Goal: Task Accomplishment & Management: Complete application form

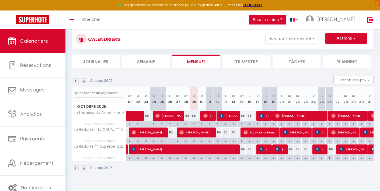
scroll to position [15, 0]
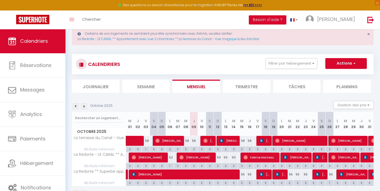
click at [85, 107] on img at bounding box center [84, 107] width 6 height 6
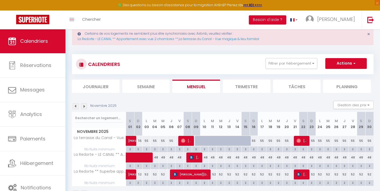
click at [84, 107] on img at bounding box center [84, 107] width 6 height 6
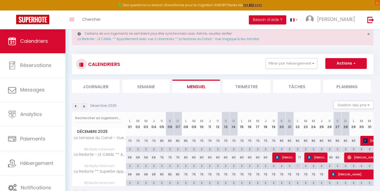
click at [84, 107] on img at bounding box center [84, 107] width 6 height 6
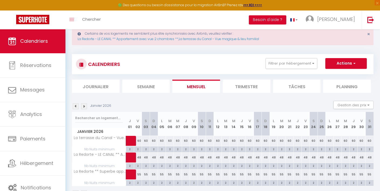
click at [84, 107] on img at bounding box center [84, 107] width 6 height 6
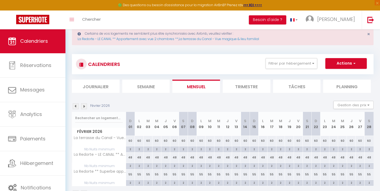
click at [84, 107] on img at bounding box center [84, 107] width 6 height 6
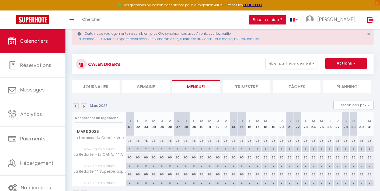
click at [84, 107] on img at bounding box center [84, 107] width 6 height 6
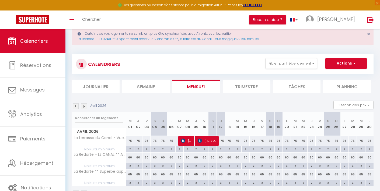
click at [84, 107] on img at bounding box center [84, 107] width 6 height 6
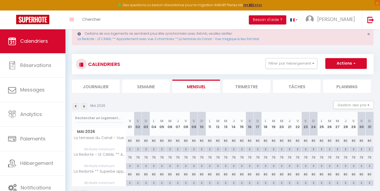
click at [84, 107] on img at bounding box center [84, 107] width 6 height 6
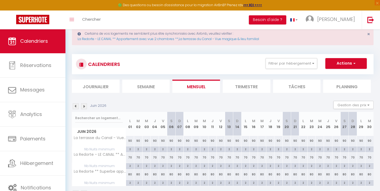
click at [349, 64] on button "Actions" at bounding box center [347, 63] width 42 height 11
click at [347, 76] on link "Nouvelle réservation" at bounding box center [340, 76] width 47 height 8
select select
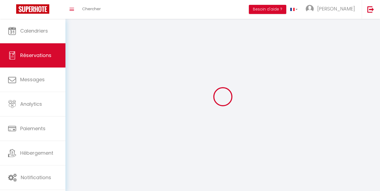
select select
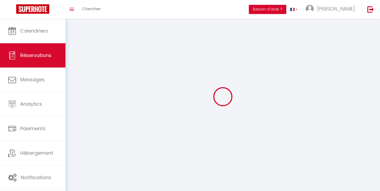
select select
checkbox input "false"
select select
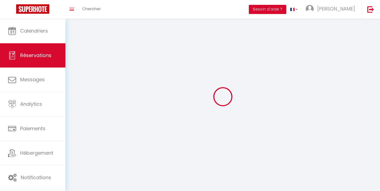
select select
checkbox input "false"
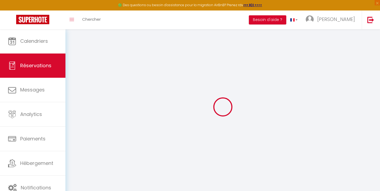
select select
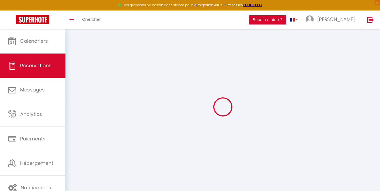
select select
checkbox input "false"
select select
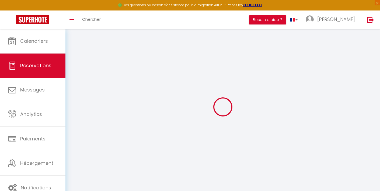
select select
checkbox input "false"
select select
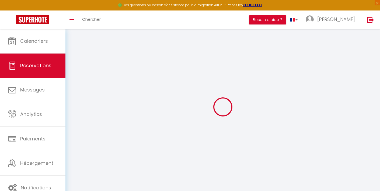
select select
checkbox input "false"
select select
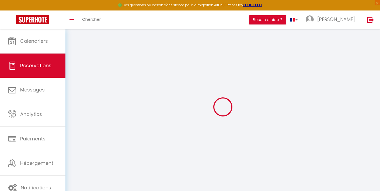
select select
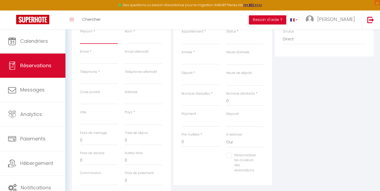
scroll to position [93, 0]
paste input "[PERSON_NAME][EMAIL_ADDRESS][PERSON_NAME][DOMAIN_NAME]"
type input "[PERSON_NAME][EMAIL_ADDRESS][PERSON_NAME][DOMAIN_NAME]"
select select
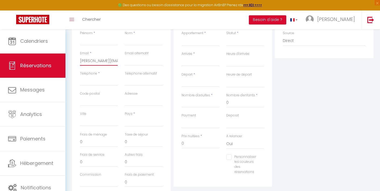
select select
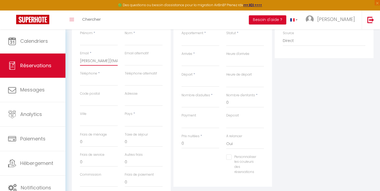
checkbox input "false"
type input "[PERSON_NAME][EMAIL_ADDRESS][PERSON_NAME][DOMAIN_NAME]"
click at [98, 43] on input "Prénom" at bounding box center [99, 41] width 38 height 10
type input "G"
select select
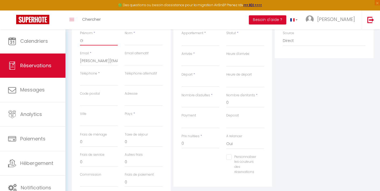
select select
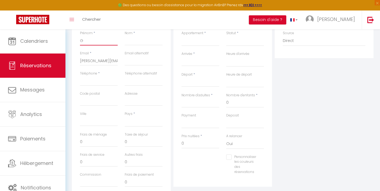
select select
checkbox input "false"
type input "Gu"
select select
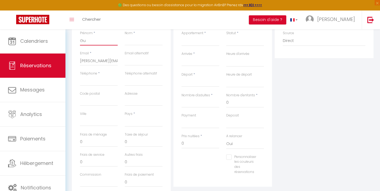
select select
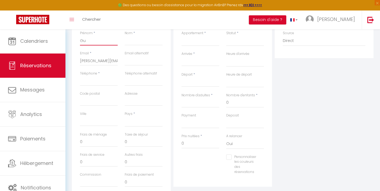
checkbox input "false"
type input "Guy"
select select
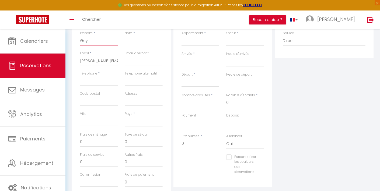
select select
checkbox input "false"
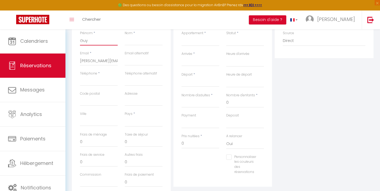
type input "Guyk"
select select
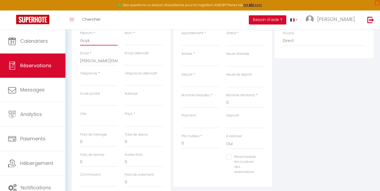
select select
checkbox input "false"
type input "Guyka"
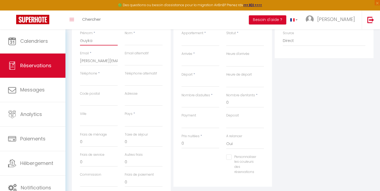
select select
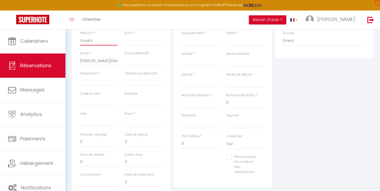
select select
checkbox input "false"
type input "Guykai"
select select
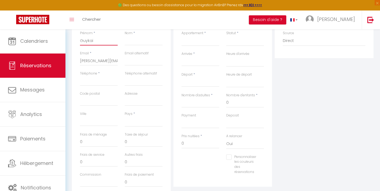
select select
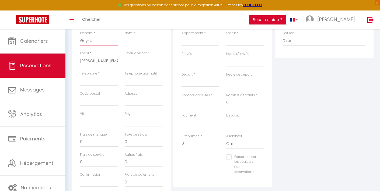
select select
checkbox input "false"
type input "Guykain"
select select
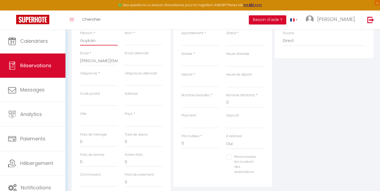
select select
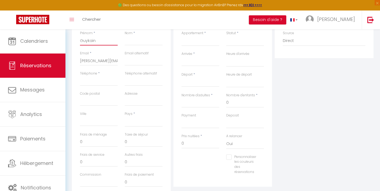
checkbox input "false"
type input "Guykaine"
select select
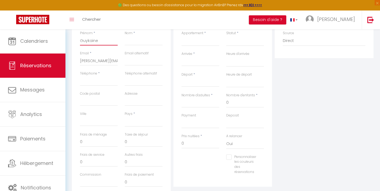
select select
checkbox input "false"
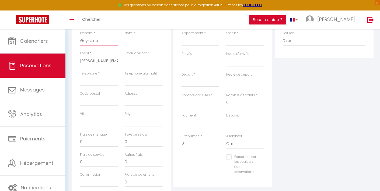
type input "Guykaine"
type input "O"
select select
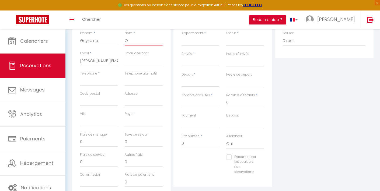
select select
checkbox input "false"
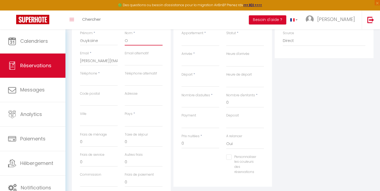
type input "Ou"
select select
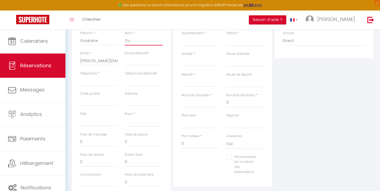
select select
checkbox input "false"
type input "Oue"
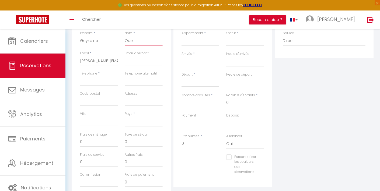
select select
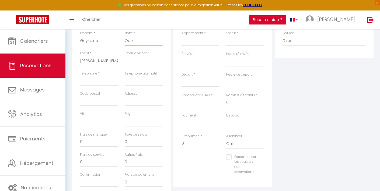
select select
checkbox input "false"
type input "Ouel"
select select
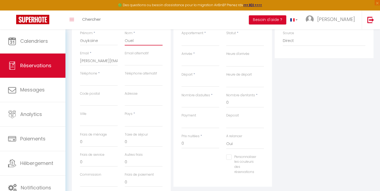
select select
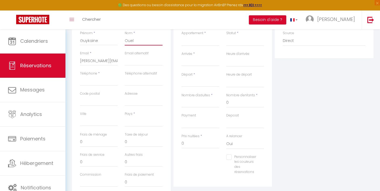
select select
checkbox input "false"
type input "Ouell"
select select
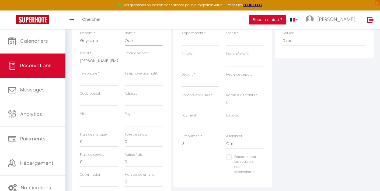
select select
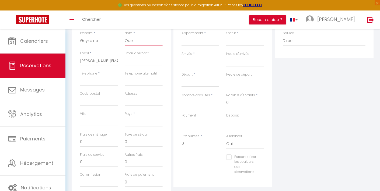
checkbox input "false"
type input "Ouelle"
select select
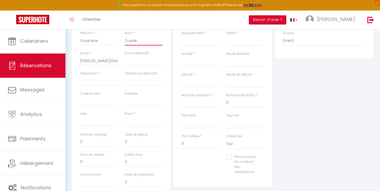
select select
checkbox input "false"
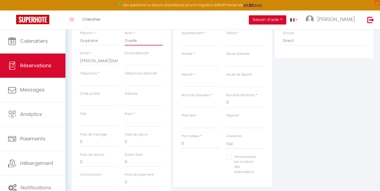
type input "Ouellet"
select select
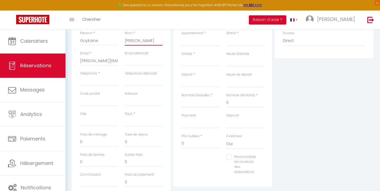
select select
checkbox input "false"
type input "Ouellet"
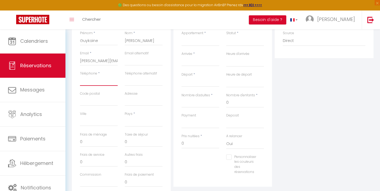
paste input "1 514 602 1455"
type input "1 514 602 1455"
select select
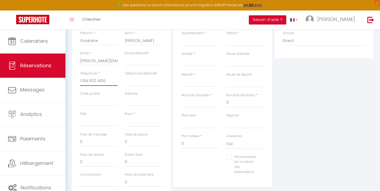
select select
checkbox input "false"
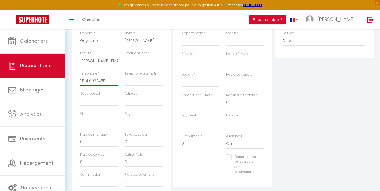
click at [80, 80] on input "1 514 602 1455" at bounding box center [99, 81] width 38 height 10
type input "+1 514 602 1455"
select select
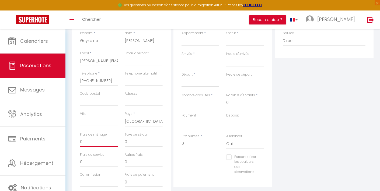
click at [106, 141] on input "0" at bounding box center [99, 143] width 38 height 10
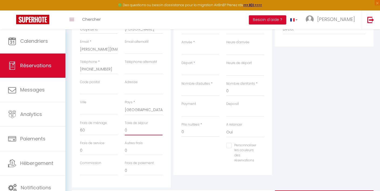
scroll to position [117, 0]
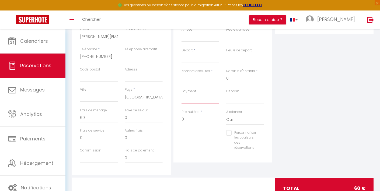
click at [197, 98] on select "OK KO" at bounding box center [201, 99] width 38 height 10
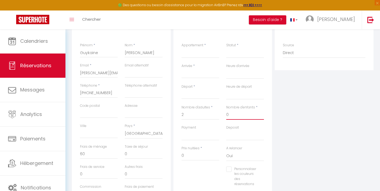
scroll to position [80, 0]
click at [193, 73] on input "Arrivée" at bounding box center [201, 74] width 38 height 7
click at [256, 84] on span ">" at bounding box center [257, 83] width 12 height 11
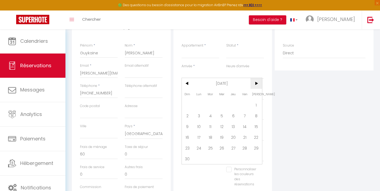
click at [256, 84] on span ">" at bounding box center [257, 83] width 12 height 11
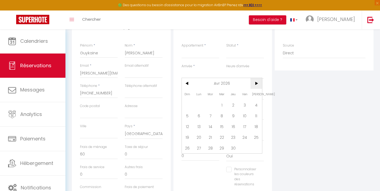
click at [256, 84] on span ">" at bounding box center [257, 83] width 12 height 11
click at [200, 107] on span "1" at bounding box center [199, 105] width 12 height 11
click at [208, 95] on input "Mar 02 Juin 2026" at bounding box center [201, 95] width 38 height 7
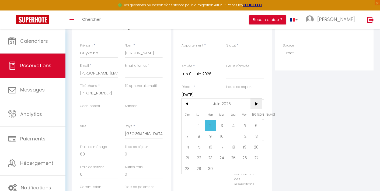
click at [258, 104] on span ">" at bounding box center [257, 104] width 12 height 11
click at [224, 124] on span "1" at bounding box center [222, 125] width 12 height 11
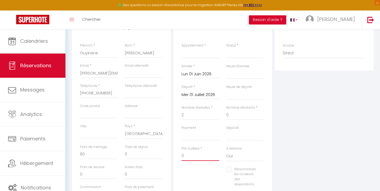
click at [203, 153] on input "0" at bounding box center [201, 157] width 38 height 10
click at [238, 53] on select "Confirmé Non Confirmé Annulé Annulé par le voyageur No Show Request" at bounding box center [246, 53] width 38 height 10
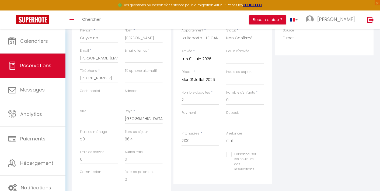
scroll to position [96, 0]
click at [192, 139] on input "2100" at bounding box center [201, 141] width 38 height 10
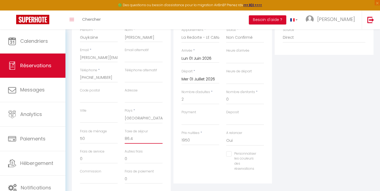
click at [145, 138] on input "86.4" at bounding box center [144, 139] width 38 height 10
click at [104, 138] on input "0" at bounding box center [99, 139] width 38 height 10
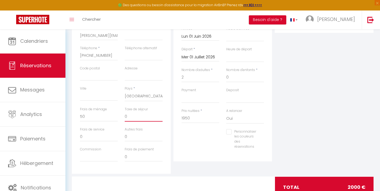
scroll to position [118, 0]
click at [185, 116] on input "1950" at bounding box center [201, 119] width 38 height 10
click at [91, 116] on input "0" at bounding box center [99, 117] width 38 height 10
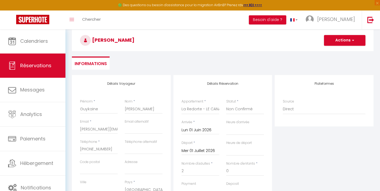
scroll to position [23, 0]
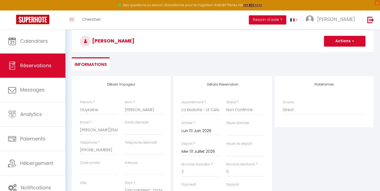
click at [344, 45] on button "Actions" at bounding box center [345, 41] width 42 height 11
click at [340, 52] on link "Enregistrer" at bounding box center [339, 53] width 43 height 7
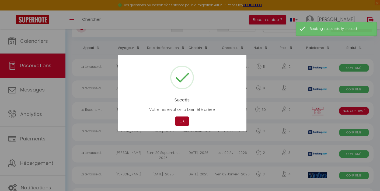
click at [184, 121] on button "OK" at bounding box center [182, 121] width 13 height 9
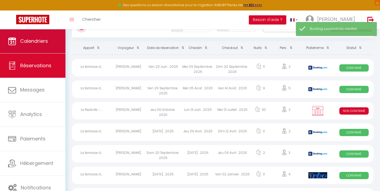
click at [35, 40] on span "Calendriers" at bounding box center [34, 41] width 28 height 7
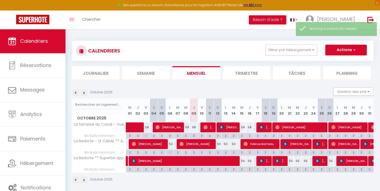
click at [85, 93] on img at bounding box center [84, 93] width 6 height 6
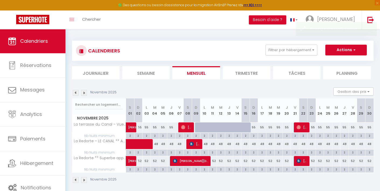
click at [85, 93] on img at bounding box center [84, 93] width 6 height 6
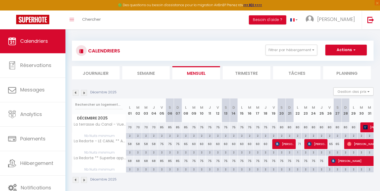
click at [85, 93] on img at bounding box center [84, 93] width 6 height 6
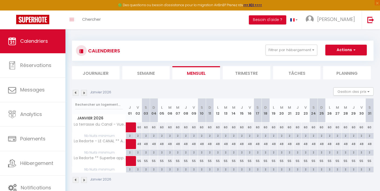
click at [85, 93] on img at bounding box center [84, 93] width 6 height 6
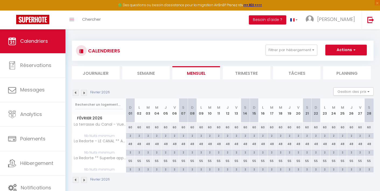
click at [85, 93] on img at bounding box center [84, 93] width 6 height 6
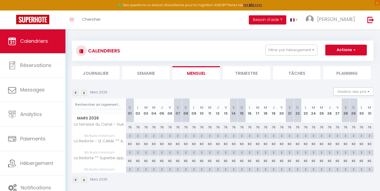
click at [85, 93] on img at bounding box center [84, 93] width 6 height 6
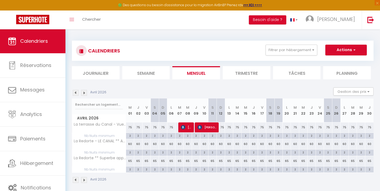
click at [85, 93] on img at bounding box center [84, 93] width 6 height 6
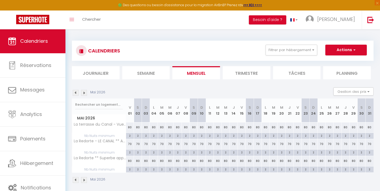
click at [85, 93] on img at bounding box center [84, 93] width 6 height 6
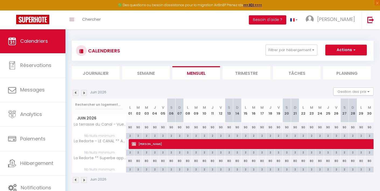
click at [161, 146] on span "Guykaine Ouellet" at bounding box center [318, 144] width 372 height 10
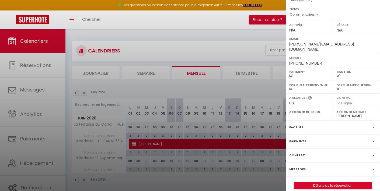
scroll to position [64, 0]
click at [320, 183] on link "Détails de la réservation" at bounding box center [333, 186] width 78 height 7
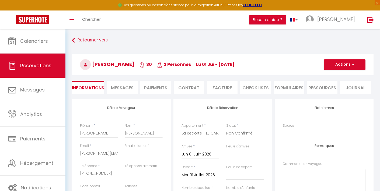
click at [337, 64] on button "Actions" at bounding box center [345, 64] width 42 height 11
click at [332, 78] on link "Enregistrer" at bounding box center [339, 76] width 43 height 7
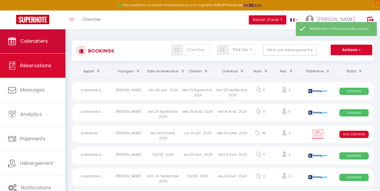
click at [44, 38] on span "Calendriers" at bounding box center [34, 41] width 28 height 7
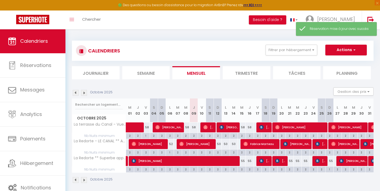
click at [87, 94] on img at bounding box center [84, 93] width 6 height 6
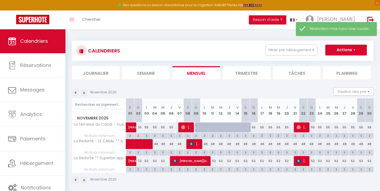
click at [87, 94] on img at bounding box center [84, 93] width 6 height 6
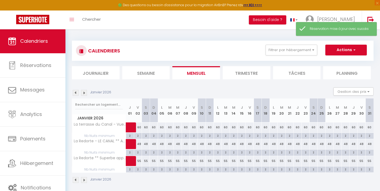
click at [87, 94] on img at bounding box center [84, 93] width 6 height 6
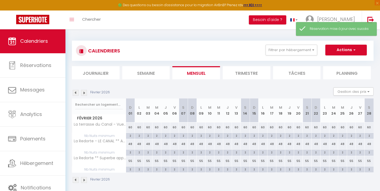
click at [84, 94] on img at bounding box center [84, 93] width 6 height 6
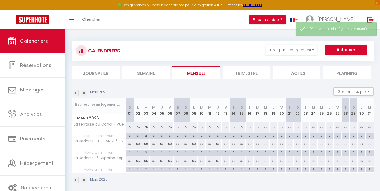
click at [84, 94] on img at bounding box center [84, 93] width 6 height 6
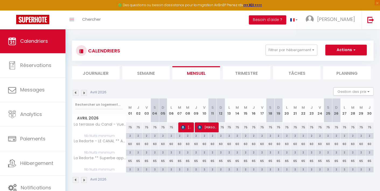
click at [84, 94] on img at bounding box center [84, 93] width 6 height 6
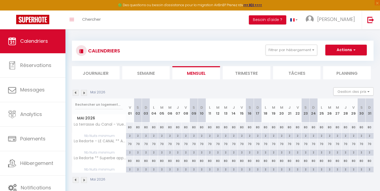
click at [84, 94] on img at bounding box center [84, 93] width 6 height 6
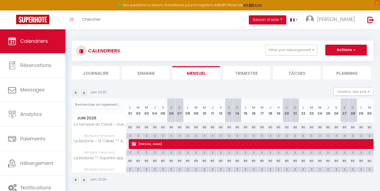
click at [180, 145] on span "Guylaine Ouellet" at bounding box center [318, 144] width 372 height 10
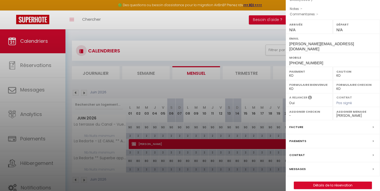
scroll to position [64, 0]
click at [307, 151] on div "Contrat" at bounding box center [333, 156] width 94 height 14
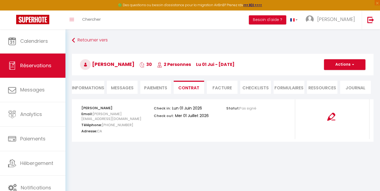
click at [330, 117] on img at bounding box center [332, 117] width 8 height 8
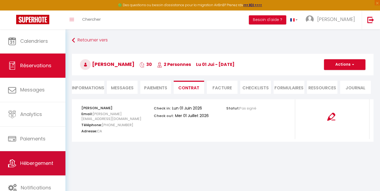
click at [26, 163] on span "Hébergement" at bounding box center [36, 163] width 33 height 7
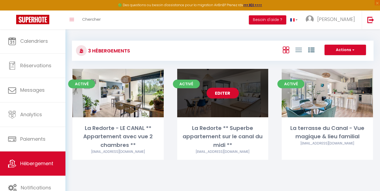
click at [221, 94] on link "Editer" at bounding box center [223, 93] width 32 height 11
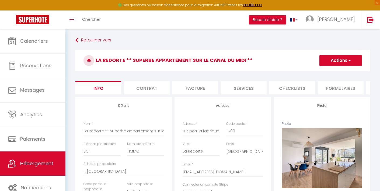
click at [157, 92] on li "Contrat" at bounding box center [147, 87] width 46 height 13
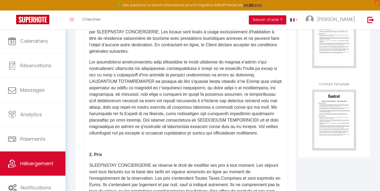
scroll to position [122, 0]
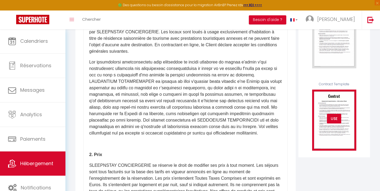
click at [338, 119] on div "USE" at bounding box center [334, 119] width 14 height 10
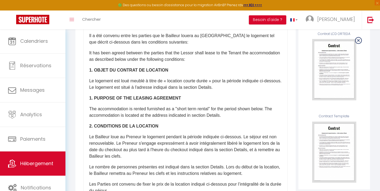
scroll to position [91, 0]
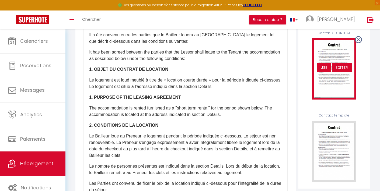
click at [333, 58] on img at bounding box center [335, 68] width 44 height 61
click at [349, 69] on div "Editer" at bounding box center [342, 68] width 20 height 10
click at [337, 66] on div "Editer" at bounding box center [342, 68] width 20 height 10
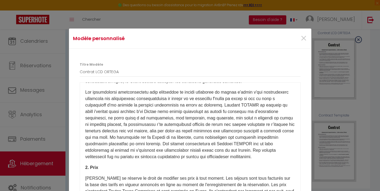
scroll to position [33, 0]
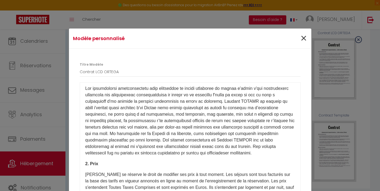
click at [302, 41] on span "×" at bounding box center [304, 38] width 7 height 16
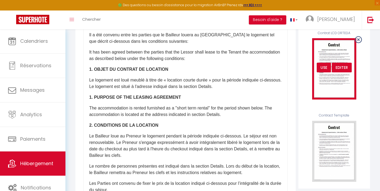
click at [326, 67] on div "USE" at bounding box center [324, 68] width 14 height 10
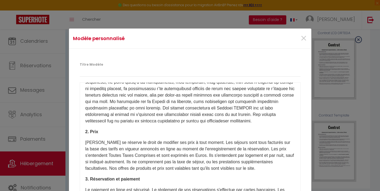
scroll to position [55, 0]
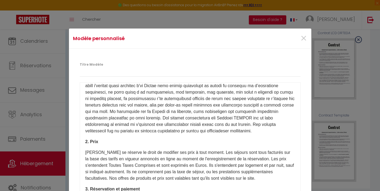
click at [93, 67] on label "Titre Modèle" at bounding box center [91, 64] width 23 height 5
click at [93, 67] on input "Titre Modèle" at bounding box center [190, 72] width 221 height 10
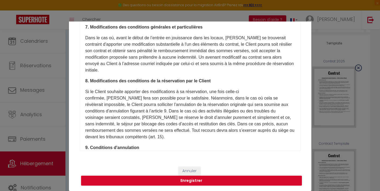
scroll to position [31, 0]
click at [234, 180] on button "Enregistrer" at bounding box center [191, 181] width 221 height 10
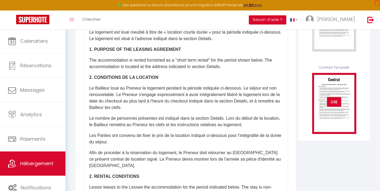
scroll to position [168, 0]
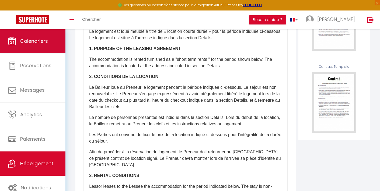
click at [25, 40] on span "Calendriers" at bounding box center [34, 41] width 28 height 7
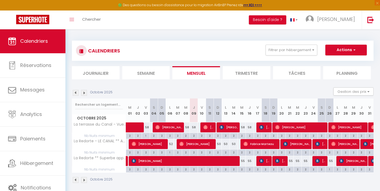
click at [83, 92] on img at bounding box center [84, 93] width 6 height 6
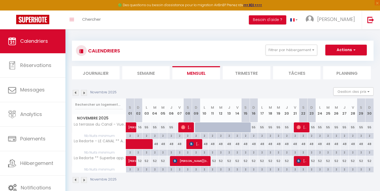
click at [83, 92] on img at bounding box center [84, 93] width 6 height 6
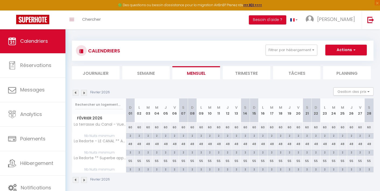
click at [83, 92] on img at bounding box center [84, 93] width 6 height 6
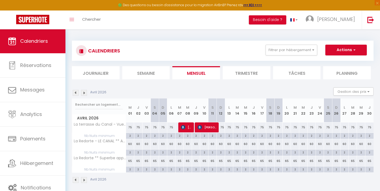
click at [83, 92] on img at bounding box center [84, 93] width 6 height 6
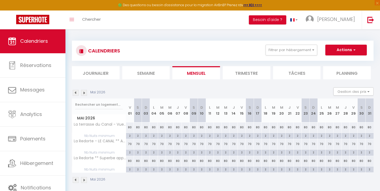
click at [83, 92] on img at bounding box center [84, 93] width 6 height 6
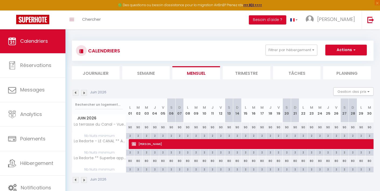
click at [150, 143] on span "Guylaine Ouellet" at bounding box center [318, 144] width 372 height 10
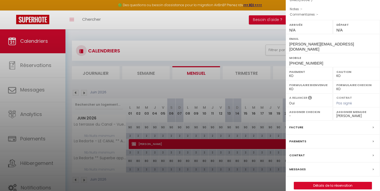
scroll to position [64, 0]
click at [325, 183] on link "Détails de la réservation" at bounding box center [333, 186] width 78 height 7
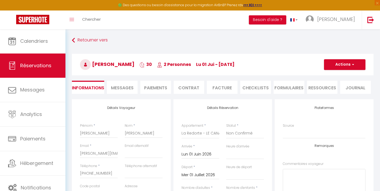
click at [189, 92] on li "Contrat" at bounding box center [189, 87] width 31 height 13
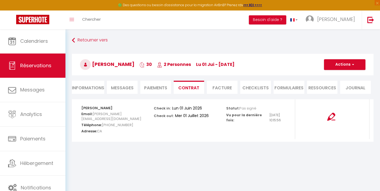
click at [331, 121] on img at bounding box center [332, 117] width 8 height 8
click at [356, 66] on button "Actions" at bounding box center [345, 64] width 42 height 11
click at [337, 44] on link "Retourner vers" at bounding box center [223, 41] width 302 height 10
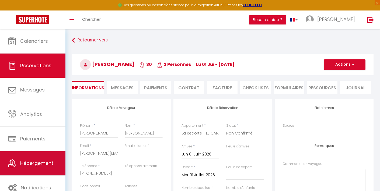
click at [40, 172] on link "Hébergement" at bounding box center [33, 164] width 66 height 24
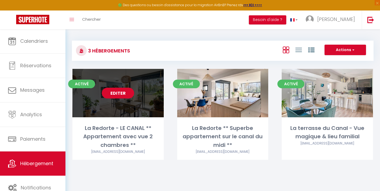
click at [125, 93] on link "Editer" at bounding box center [118, 93] width 32 height 11
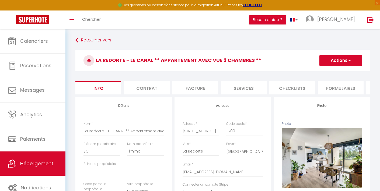
click at [142, 89] on li "Contrat" at bounding box center [147, 87] width 46 height 13
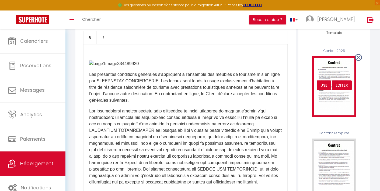
click at [327, 83] on div "USE" at bounding box center [324, 86] width 14 height 10
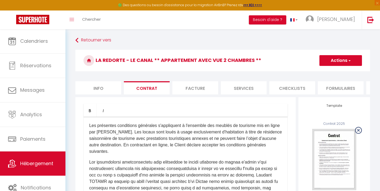
click at [348, 58] on span "button" at bounding box center [350, 60] width 4 height 5
click at [307, 72] on link "Enregistrer" at bounding box center [325, 72] width 74 height 7
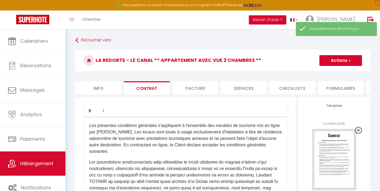
click at [37, 163] on span "Hébergement" at bounding box center [36, 163] width 33 height 7
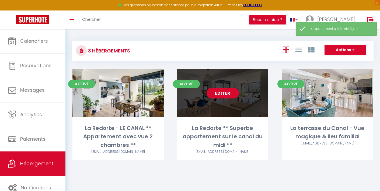
click at [221, 89] on link "Editer" at bounding box center [223, 93] width 32 height 11
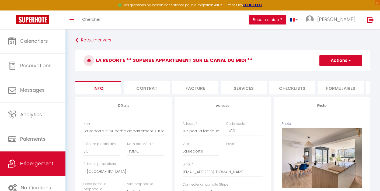
click at [153, 89] on li "Contrat" at bounding box center [147, 87] width 46 height 13
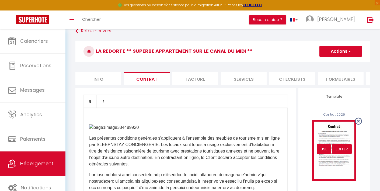
scroll to position [11, 0]
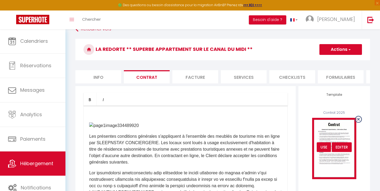
click at [322, 148] on div "USE" at bounding box center [324, 148] width 14 height 10
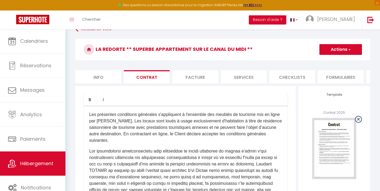
click at [355, 53] on button "Actions" at bounding box center [341, 49] width 43 height 11
click at [313, 60] on link "Enregistrer" at bounding box center [325, 61] width 74 height 7
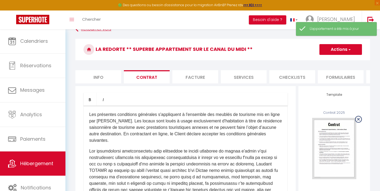
click at [86, 30] on link "Retourner vers" at bounding box center [223, 30] width 295 height 10
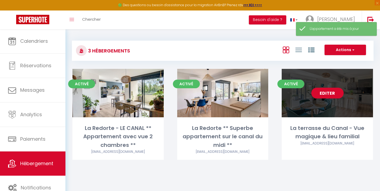
click at [330, 92] on link "Editer" at bounding box center [328, 93] width 32 height 11
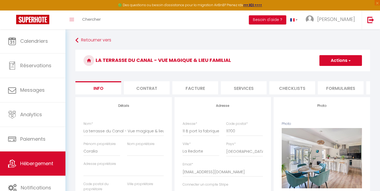
click at [142, 93] on li "Contrat" at bounding box center [147, 87] width 46 height 13
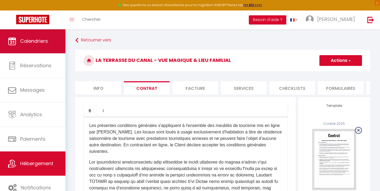
click at [39, 41] on span "Calendriers" at bounding box center [34, 41] width 28 height 7
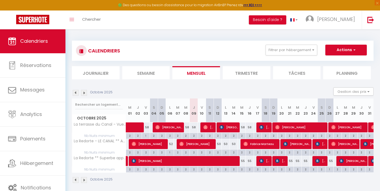
click at [85, 91] on img at bounding box center [84, 93] width 6 height 6
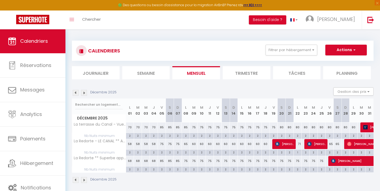
click at [85, 91] on img at bounding box center [84, 93] width 6 height 6
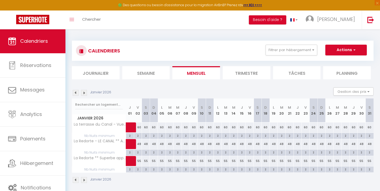
click at [85, 91] on img at bounding box center [84, 93] width 6 height 6
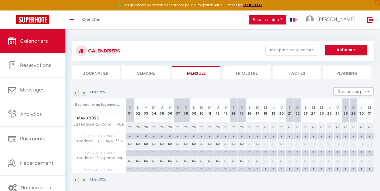
click at [85, 91] on img at bounding box center [84, 93] width 6 height 6
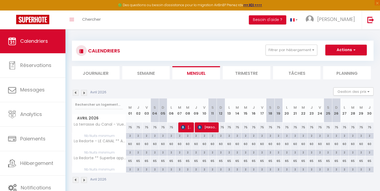
click at [85, 91] on img at bounding box center [84, 93] width 6 height 6
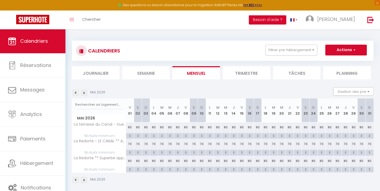
click at [85, 91] on img at bounding box center [84, 93] width 6 height 6
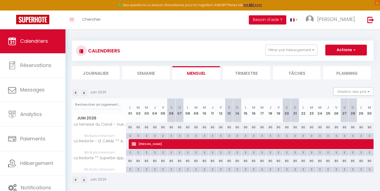
click at [185, 146] on span "Guylaine Ouellet" at bounding box center [318, 144] width 372 height 10
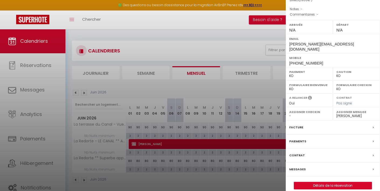
scroll to position [64, 0]
click at [323, 183] on link "Détails de la réservation" at bounding box center [333, 186] width 78 height 7
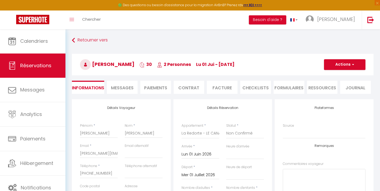
click at [191, 87] on li "Contrat" at bounding box center [189, 87] width 31 height 13
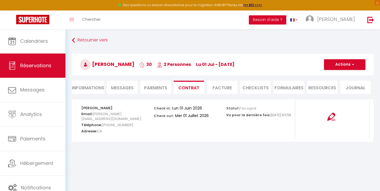
click at [329, 119] on img at bounding box center [332, 117] width 8 height 8
click at [344, 61] on button "Actions" at bounding box center [345, 64] width 42 height 11
click at [334, 115] on img at bounding box center [332, 117] width 8 height 8
click at [330, 115] on img at bounding box center [332, 117] width 8 height 8
click at [352, 64] on span "button" at bounding box center [352, 64] width 3 height 5
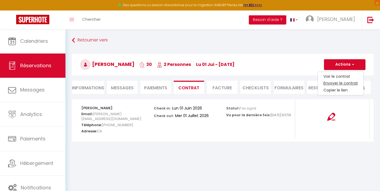
click at [343, 84] on link "Envoyer le contrat" at bounding box center [340, 83] width 45 height 7
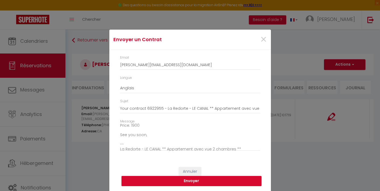
scroll to position [59, 0]
click at [204, 183] on button "Envoyer" at bounding box center [192, 181] width 140 height 10
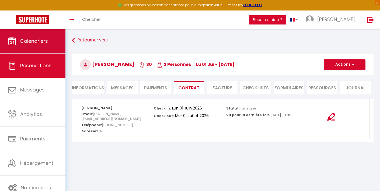
click at [42, 50] on link "Calendriers" at bounding box center [33, 41] width 66 height 24
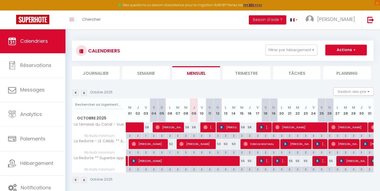
click at [243, 126] on div "58" at bounding box center [242, 128] width 8 height 10
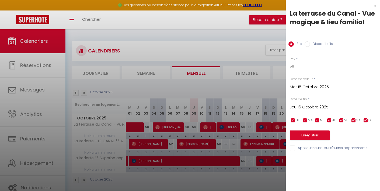
click at [302, 68] on input "58" at bounding box center [335, 67] width 90 height 10
click at [321, 105] on input "Jeu 16 Octobre 2025" at bounding box center [335, 107] width 90 height 7
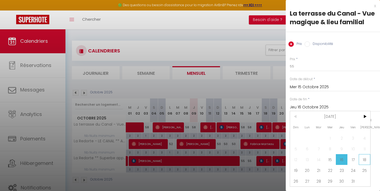
click at [364, 161] on span "18" at bounding box center [365, 160] width 12 height 11
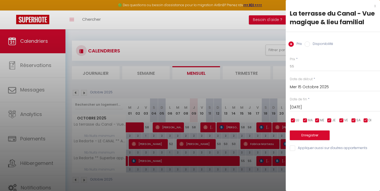
click at [326, 107] on input "Sam 18 Octobre 2025" at bounding box center [335, 107] width 90 height 7
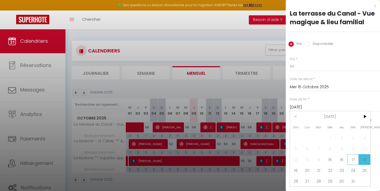
click at [353, 158] on span "17" at bounding box center [354, 160] width 12 height 11
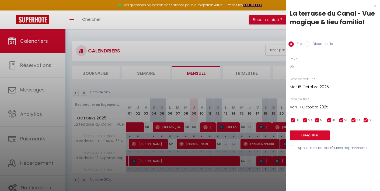
click at [310, 132] on button "Enregistrer" at bounding box center [310, 136] width 40 height 10
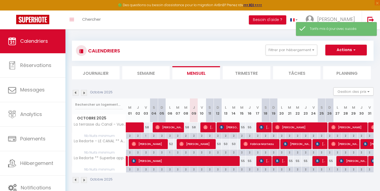
click at [243, 160] on div "55" at bounding box center [242, 161] width 8 height 10
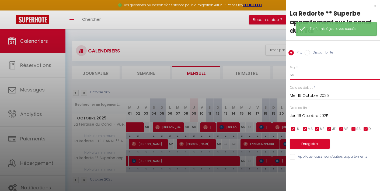
click at [309, 79] on input "55" at bounding box center [335, 75] width 90 height 10
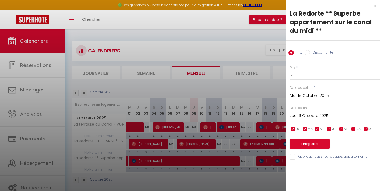
click at [327, 114] on input "Jeu 16 Octobre 2025" at bounding box center [335, 116] width 90 height 7
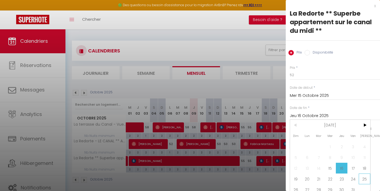
click at [365, 177] on span "25" at bounding box center [365, 179] width 12 height 11
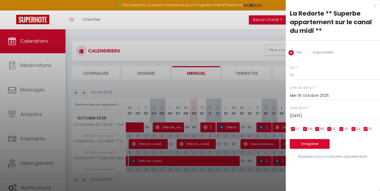
click at [311, 142] on button "Enregistrer" at bounding box center [310, 144] width 40 height 10
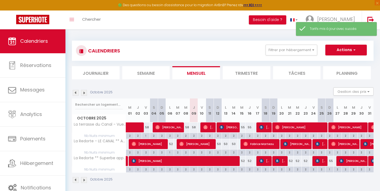
click at [331, 161] on div "55" at bounding box center [330, 161] width 8 height 10
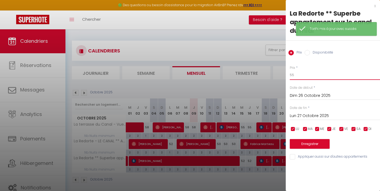
click at [304, 76] on input "55" at bounding box center [335, 75] width 90 height 10
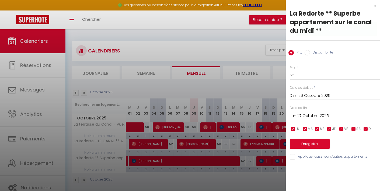
click at [312, 143] on button "Enregistrer" at bounding box center [310, 144] width 40 height 10
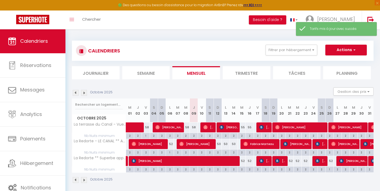
click at [220, 144] on div "50" at bounding box center [218, 144] width 8 height 10
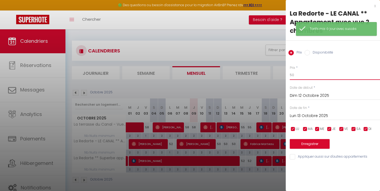
click at [304, 76] on input "50" at bounding box center [335, 75] width 90 height 10
click at [322, 114] on input "Lun 13 Octobre 2025" at bounding box center [335, 116] width 90 height 7
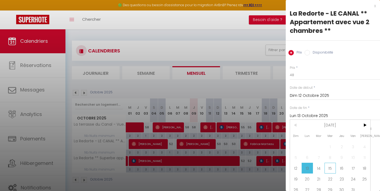
click at [333, 171] on span "15" at bounding box center [331, 168] width 12 height 11
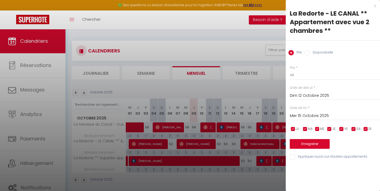
click at [309, 145] on button "Enregistrer" at bounding box center [310, 144] width 40 height 10
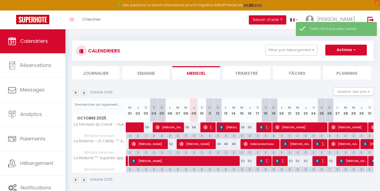
click at [83, 92] on img at bounding box center [84, 93] width 6 height 6
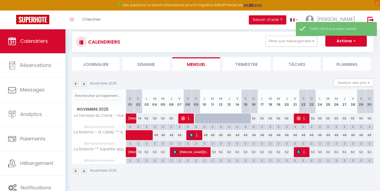
scroll to position [15, 0]
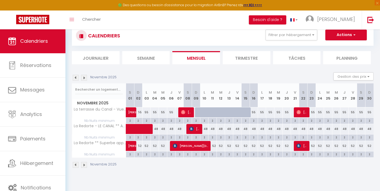
click at [214, 129] on div "48" at bounding box center [213, 129] width 8 height 10
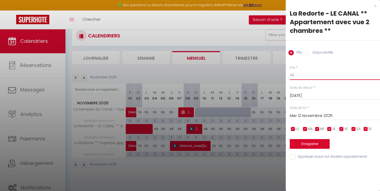
click at [296, 77] on input "48" at bounding box center [335, 75] width 90 height 10
click at [306, 97] on input "Mar 11 Novembre 2025" at bounding box center [335, 95] width 90 height 7
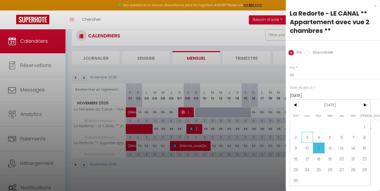
click at [305, 139] on span "3" at bounding box center [308, 137] width 12 height 11
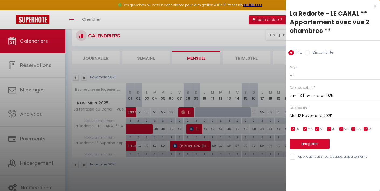
click at [323, 115] on input "Mer 12 Novembre 2025" at bounding box center [335, 116] width 90 height 7
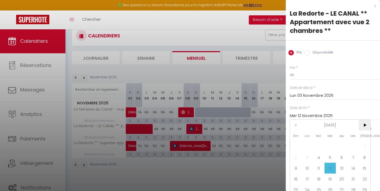
click at [368, 126] on span ">" at bounding box center [365, 125] width 12 height 11
click at [307, 144] on span "1" at bounding box center [308, 147] width 12 height 11
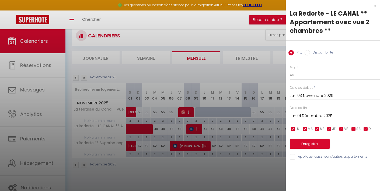
click at [302, 142] on button "Enregistrer" at bounding box center [310, 144] width 40 height 10
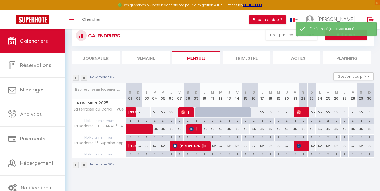
click at [148, 145] on div "52" at bounding box center [147, 146] width 8 height 10
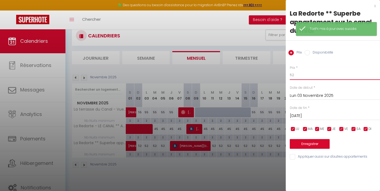
click at [302, 78] on input "52" at bounding box center [335, 75] width 90 height 10
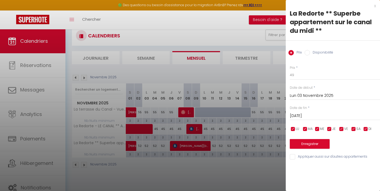
click at [308, 95] on input "Lun 03 Novembre 2025" at bounding box center [335, 95] width 90 height 7
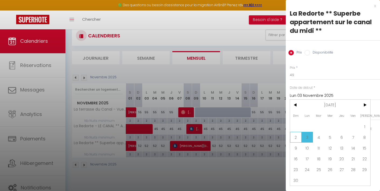
click at [295, 138] on span "2" at bounding box center [296, 137] width 12 height 11
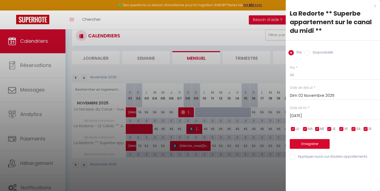
click at [331, 119] on input "Mar 04 Novembre 2025" at bounding box center [335, 116] width 90 height 7
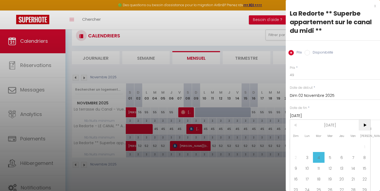
click at [365, 127] on span ">" at bounding box center [365, 125] width 12 height 11
click at [306, 146] on span "1" at bounding box center [308, 147] width 12 height 11
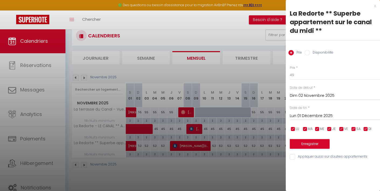
click at [298, 146] on button "Enregistrer" at bounding box center [310, 144] width 40 height 10
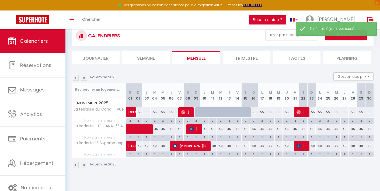
click at [146, 111] on div "55" at bounding box center [147, 113] width 8 height 10
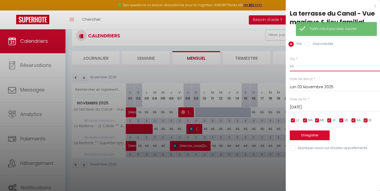
click at [307, 67] on input "55" at bounding box center [335, 67] width 90 height 10
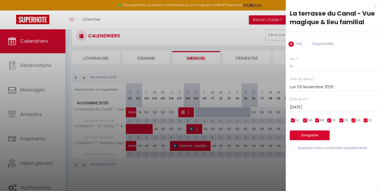
click at [315, 89] on input "Lun 03 Novembre 2025" at bounding box center [335, 87] width 90 height 7
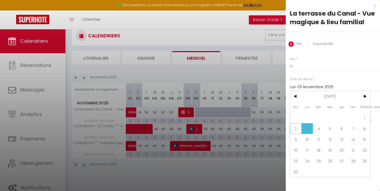
click at [297, 128] on span "2" at bounding box center [296, 128] width 12 height 11
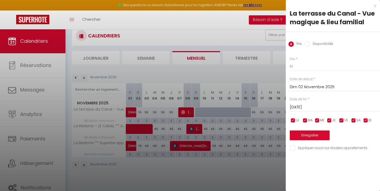
click at [318, 107] on input "Mar 04 Novembre 2025" at bounding box center [335, 107] width 90 height 7
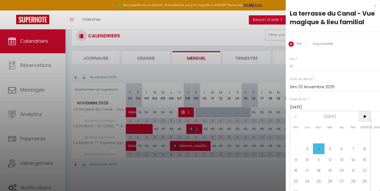
click at [366, 115] on span ">" at bounding box center [365, 116] width 12 height 11
click at [308, 136] on span "1" at bounding box center [308, 138] width 12 height 11
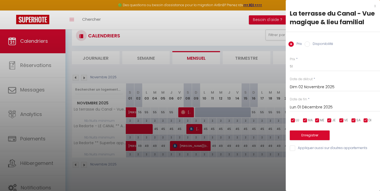
click at [310, 133] on button "Enregistrer" at bounding box center [310, 136] width 40 height 10
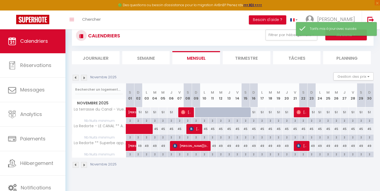
click at [85, 78] on img at bounding box center [84, 78] width 6 height 6
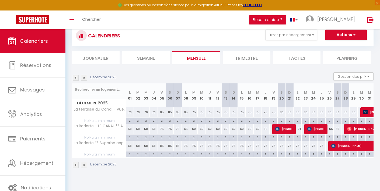
click at [129, 112] on div "70" at bounding box center [130, 113] width 8 height 10
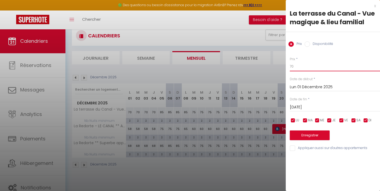
click at [305, 65] on input "70" at bounding box center [335, 67] width 90 height 10
click at [327, 106] on input "Mar 02 Décembre 2025" at bounding box center [335, 107] width 90 height 7
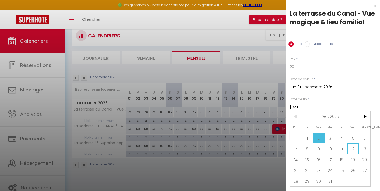
click at [355, 149] on span "12" at bounding box center [354, 149] width 12 height 11
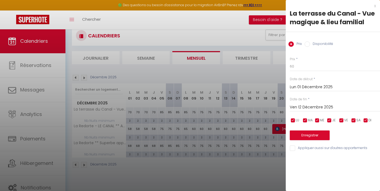
click at [317, 134] on button "Enregistrer" at bounding box center [310, 136] width 40 height 10
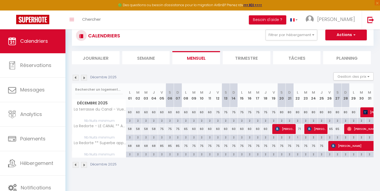
click at [162, 113] on div "60" at bounding box center [162, 113] width 8 height 10
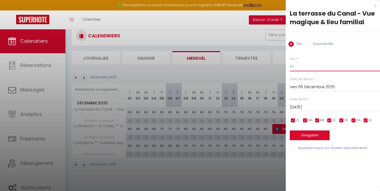
click at [306, 67] on input "60" at bounding box center [335, 67] width 90 height 10
click at [316, 103] on div "Sam 06 Décembre 2025 < Déc 2025 > Dim Lun Mar Mer Jeu Ven Sam 1 2 3 4 5 6 7 8 9…" at bounding box center [335, 107] width 90 height 10
click at [317, 108] on input "Sam 06 Décembre 2025" at bounding box center [335, 107] width 90 height 7
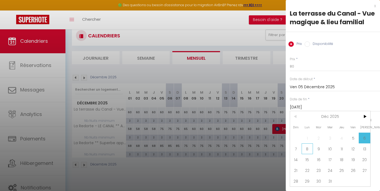
click at [306, 150] on span "8" at bounding box center [308, 149] width 12 height 11
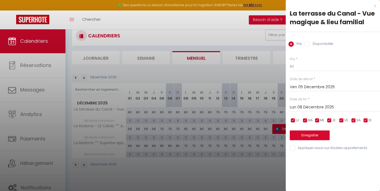
click at [308, 134] on button "Enregistrer" at bounding box center [310, 136] width 40 height 10
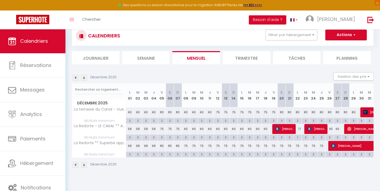
click at [130, 129] on div "58" at bounding box center [130, 129] width 8 height 10
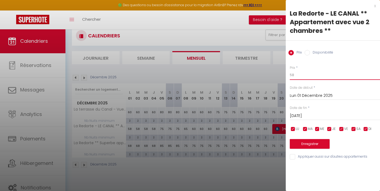
click at [303, 74] on input "58" at bounding box center [335, 75] width 90 height 10
click at [324, 114] on input "Mar 02 Décembre 2025" at bounding box center [335, 116] width 90 height 7
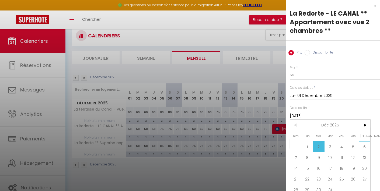
click at [363, 147] on span "6" at bounding box center [365, 147] width 12 height 11
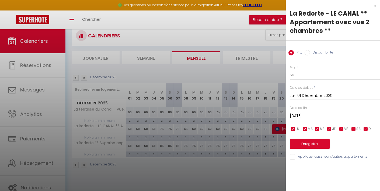
click at [325, 115] on input "Sam 06 Décembre 2025" at bounding box center [335, 116] width 90 height 7
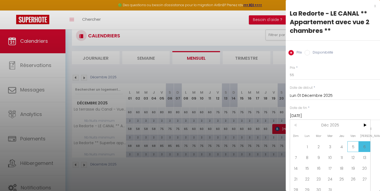
click at [354, 147] on span "5" at bounding box center [354, 147] width 12 height 11
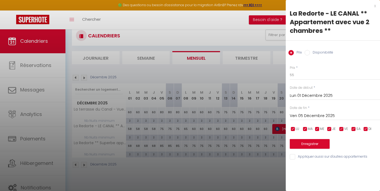
click at [308, 146] on button "Enregistrer" at bounding box center [310, 144] width 40 height 10
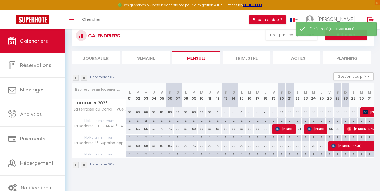
click at [131, 146] on div "68" at bounding box center [130, 146] width 8 height 10
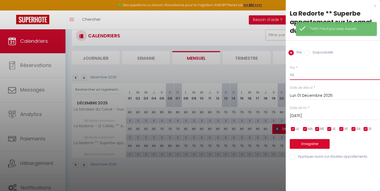
click at [307, 79] on input "68" at bounding box center [335, 75] width 90 height 10
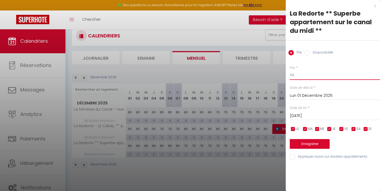
click at [307, 79] on input "68" at bounding box center [335, 75] width 90 height 10
click at [326, 112] on div "Mar 02 Décembre 2025 < Déc 2025 > Dim Lun Mar Mer Jeu Ven Sam 1 2 3 4 5 6 7 8 9…" at bounding box center [335, 116] width 90 height 10
click at [328, 119] on input "Mar 02 Décembre 2025" at bounding box center [335, 116] width 90 height 7
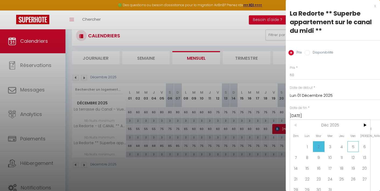
click at [352, 145] on span "5" at bounding box center [354, 147] width 12 height 11
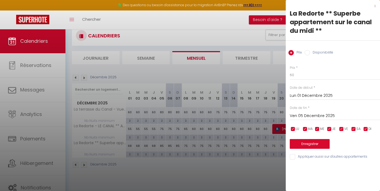
click at [319, 145] on button "Enregistrer" at bounding box center [310, 144] width 40 height 10
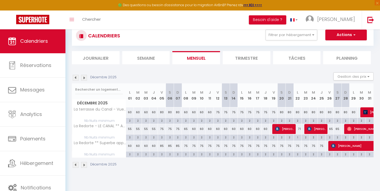
click at [186, 112] on div "60" at bounding box center [186, 113] width 8 height 10
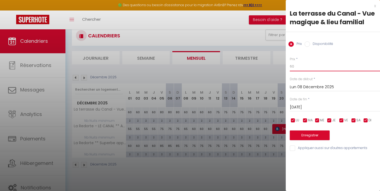
click at [310, 68] on input "60" at bounding box center [335, 67] width 90 height 10
click at [330, 105] on input "Mar 09 Décembre 2025" at bounding box center [335, 107] width 90 height 7
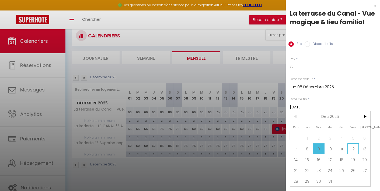
click at [357, 149] on span "12" at bounding box center [354, 149] width 12 height 11
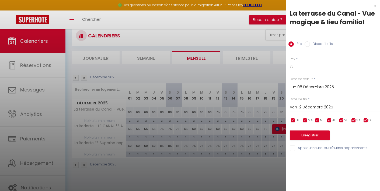
click at [320, 135] on button "Enregistrer" at bounding box center [310, 136] width 40 height 10
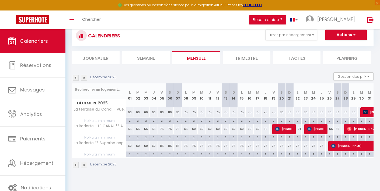
click at [85, 77] on img at bounding box center [84, 78] width 6 height 6
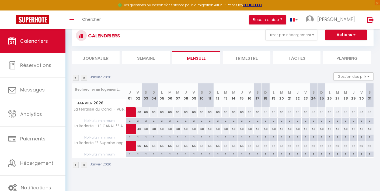
click at [85, 77] on img at bounding box center [84, 78] width 6 height 6
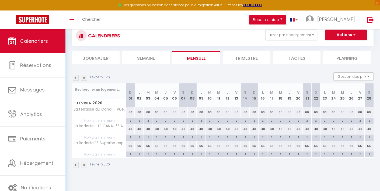
click at [85, 77] on img at bounding box center [84, 78] width 6 height 6
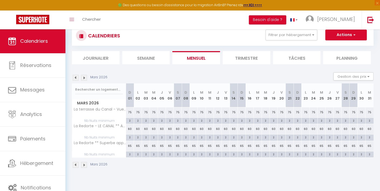
click at [85, 77] on img at bounding box center [84, 78] width 6 height 6
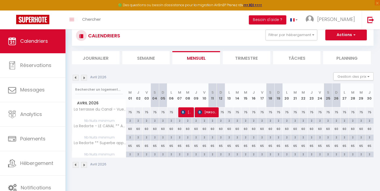
click at [85, 77] on img at bounding box center [84, 78] width 6 height 6
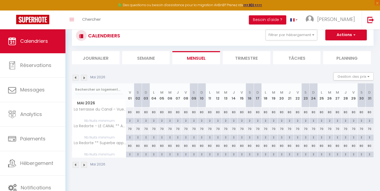
click at [85, 77] on img at bounding box center [84, 78] width 6 height 6
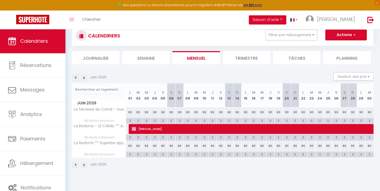
click at [85, 77] on img at bounding box center [84, 78] width 6 height 6
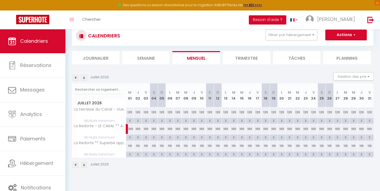
click at [74, 77] on img at bounding box center [76, 78] width 6 height 6
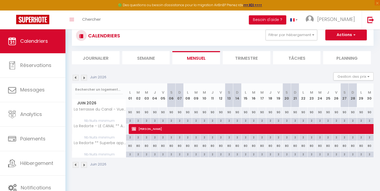
click at [164, 131] on span "Guylaine Ouellet" at bounding box center [318, 129] width 372 height 10
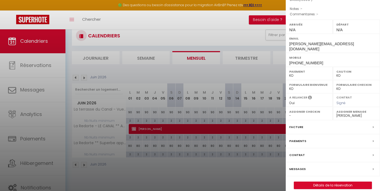
scroll to position [64, 0]
click at [308, 151] on div "Contrat" at bounding box center [333, 156] width 94 height 14
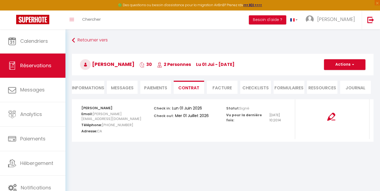
click at [350, 63] on button "Actions" at bounding box center [345, 64] width 42 height 11
click at [336, 76] on link "Voir le contrat" at bounding box center [340, 76] width 45 height 7
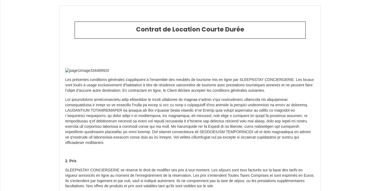
select select "CA"
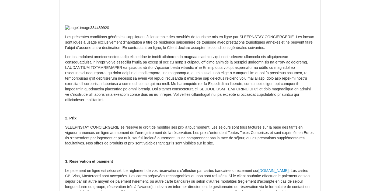
scroll to position [43, 0]
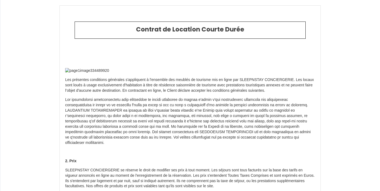
select select "CA"
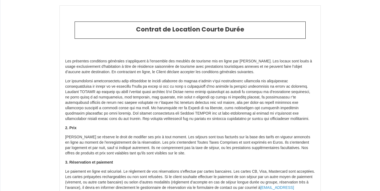
select select "CA"
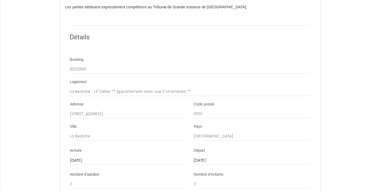
scroll to position [1050, 0]
type input "300"
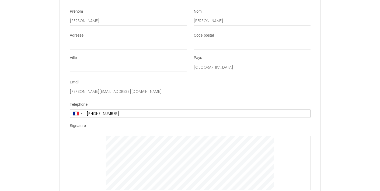
scroll to position [1487, 0]
drag, startPoint x: 96, startPoint y: 109, endPoint x: 103, endPoint y: 111, distance: 7.0
click at [103, 136] on div at bounding box center [190, 163] width 241 height 54
click at [88, 136] on div at bounding box center [190, 163] width 241 height 54
click at [125, 136] on div at bounding box center [190, 163] width 241 height 54
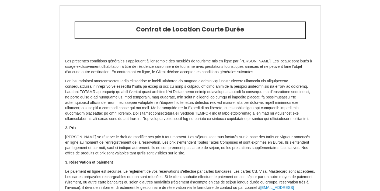
select select "CA"
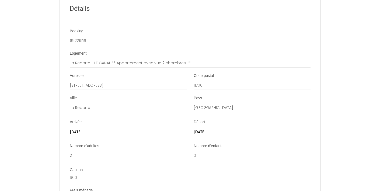
scroll to position [1080, 0]
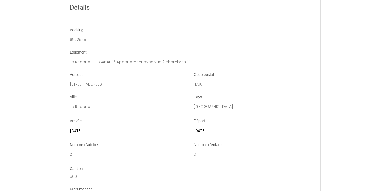
click at [71, 172] on input "500" at bounding box center [190, 177] width 241 height 10
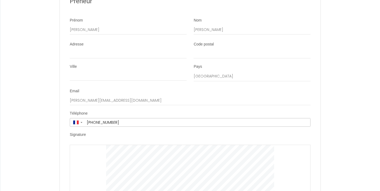
scroll to position [1483, 0]
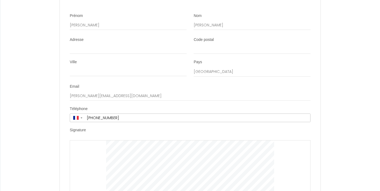
click at [143, 128] on li "Signature Clear" at bounding box center [190, 167] width 260 height 78
type input "300"
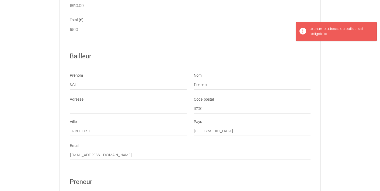
scroll to position [1297, 0]
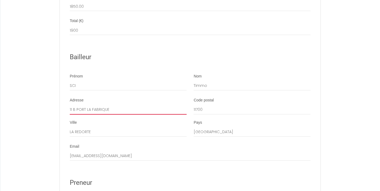
type input "11 B PORT LA FABRIQUE"
click at [318, 98] on li "Adresse 11 B PORT LA FABRIQUE Code postal 11700 Ville LA REDORTE Pays France" at bounding box center [190, 120] width 260 height 45
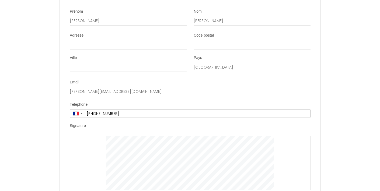
scroll to position [1487, 0]
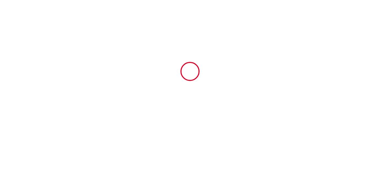
type input "500"
type input "50"
type input "1850"
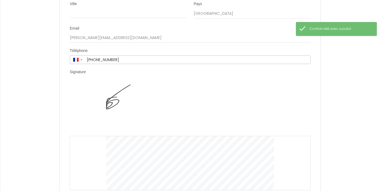
scroll to position [1541, 0]
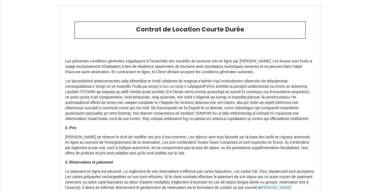
select select "CA"
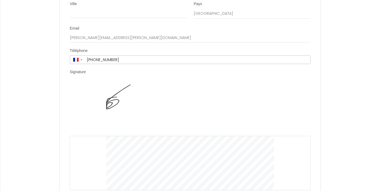
scroll to position [1541, 0]
